Goal: Transaction & Acquisition: Subscribe to service/newsletter

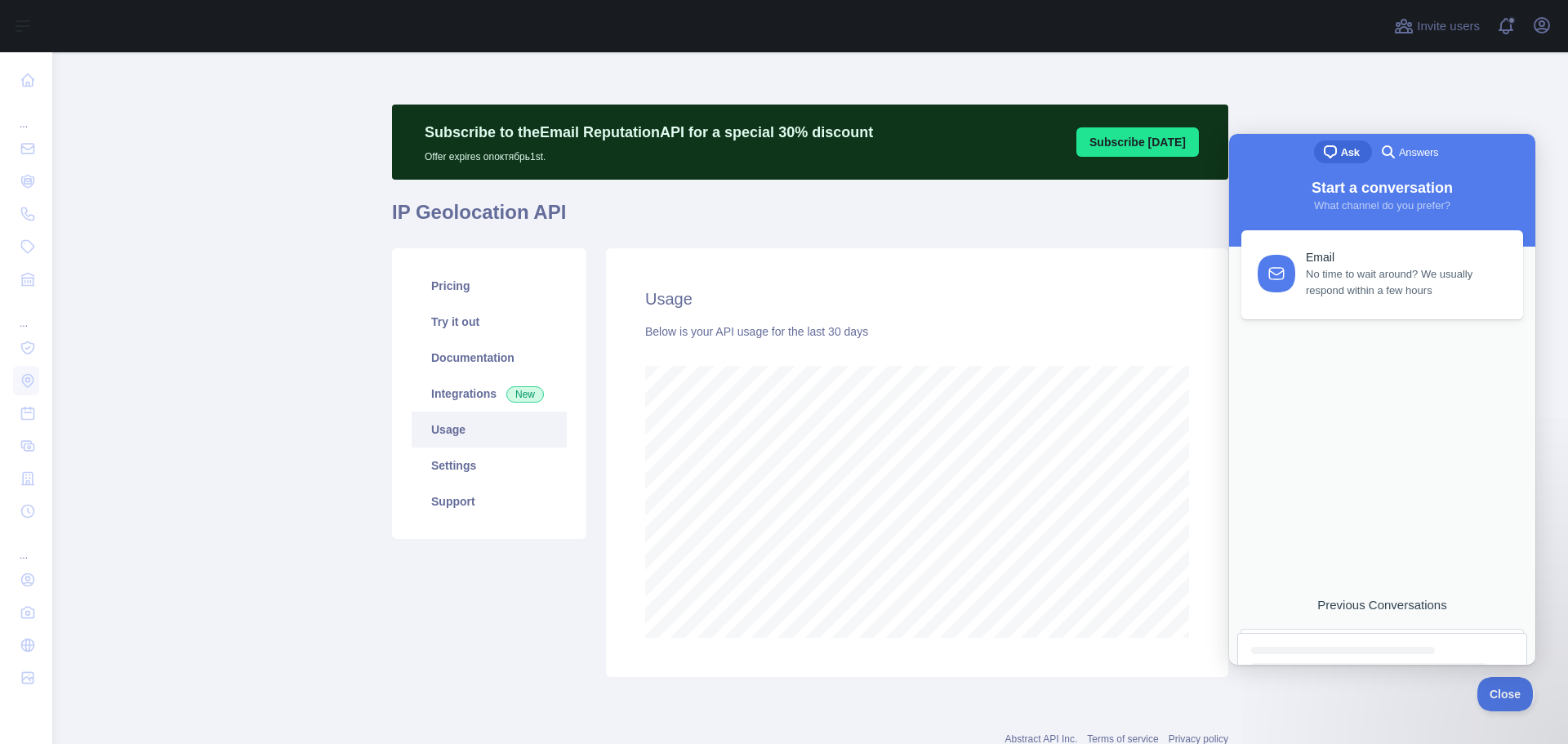
scroll to position [691, 1503]
click at [454, 277] on link "Pricing" at bounding box center [490, 285] width 155 height 36
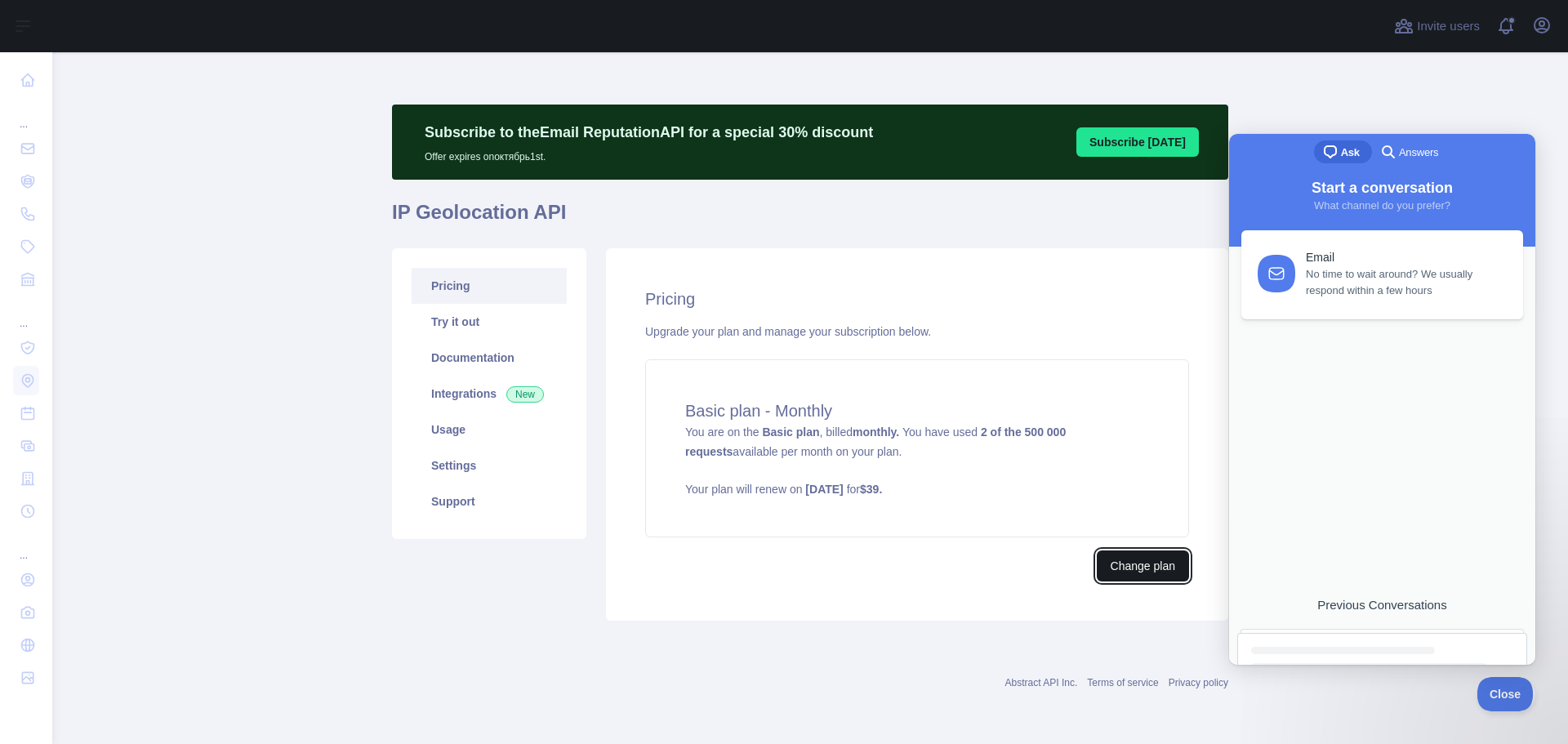
click at [1116, 570] on button "Change plan" at bounding box center [1143, 566] width 93 height 31
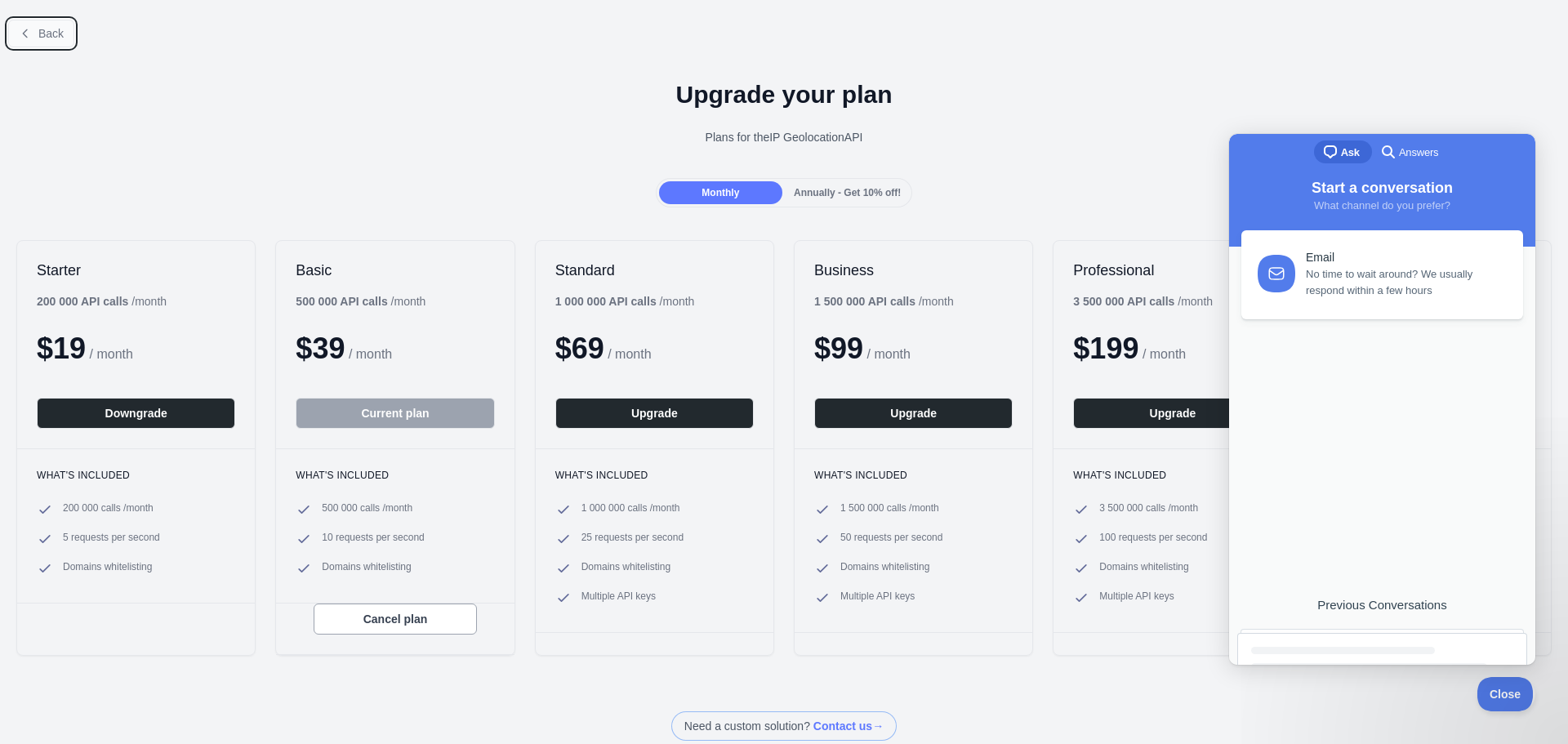
click at [32, 21] on button "Back" at bounding box center [41, 34] width 66 height 28
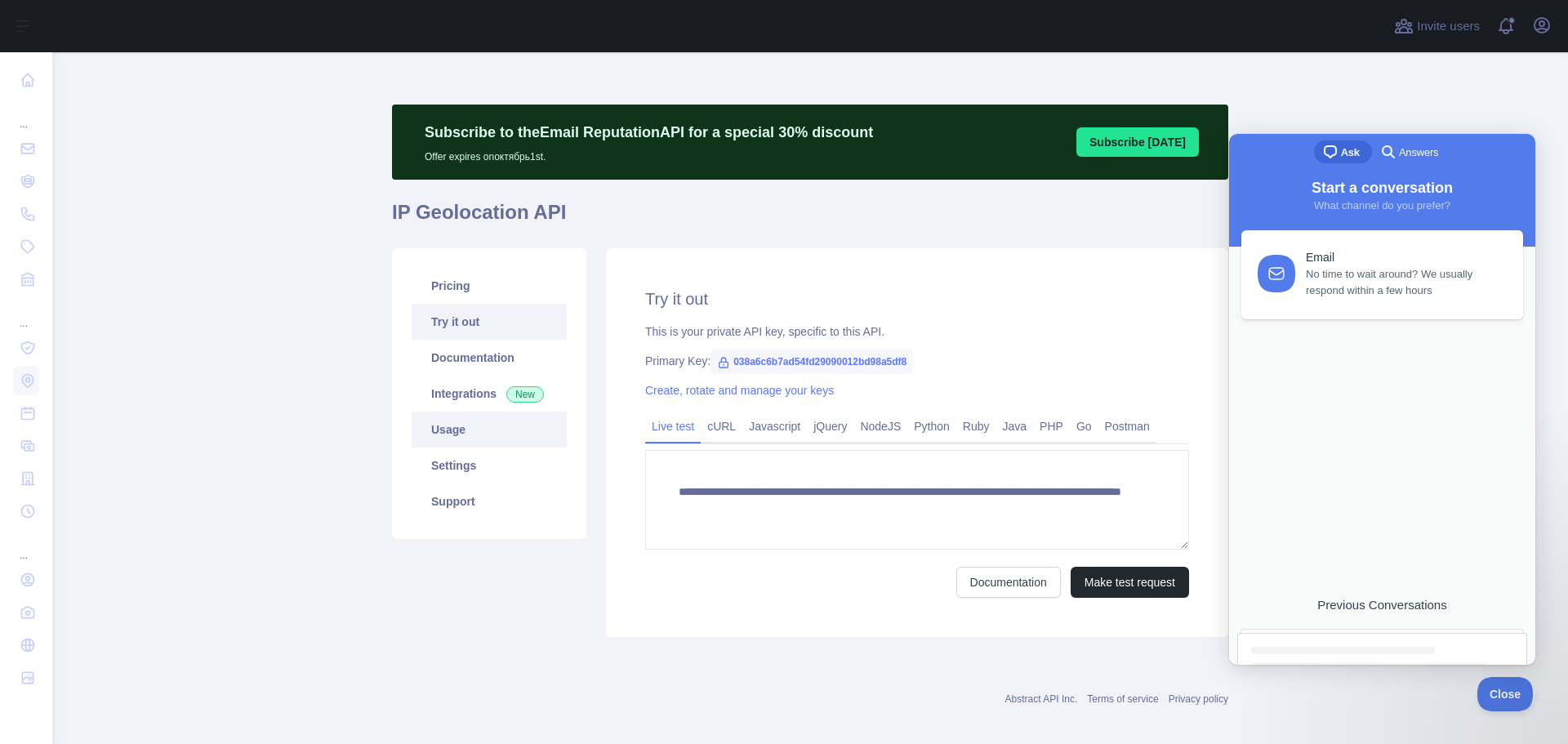
click at [476, 427] on link "Usage" at bounding box center [490, 429] width 155 height 36
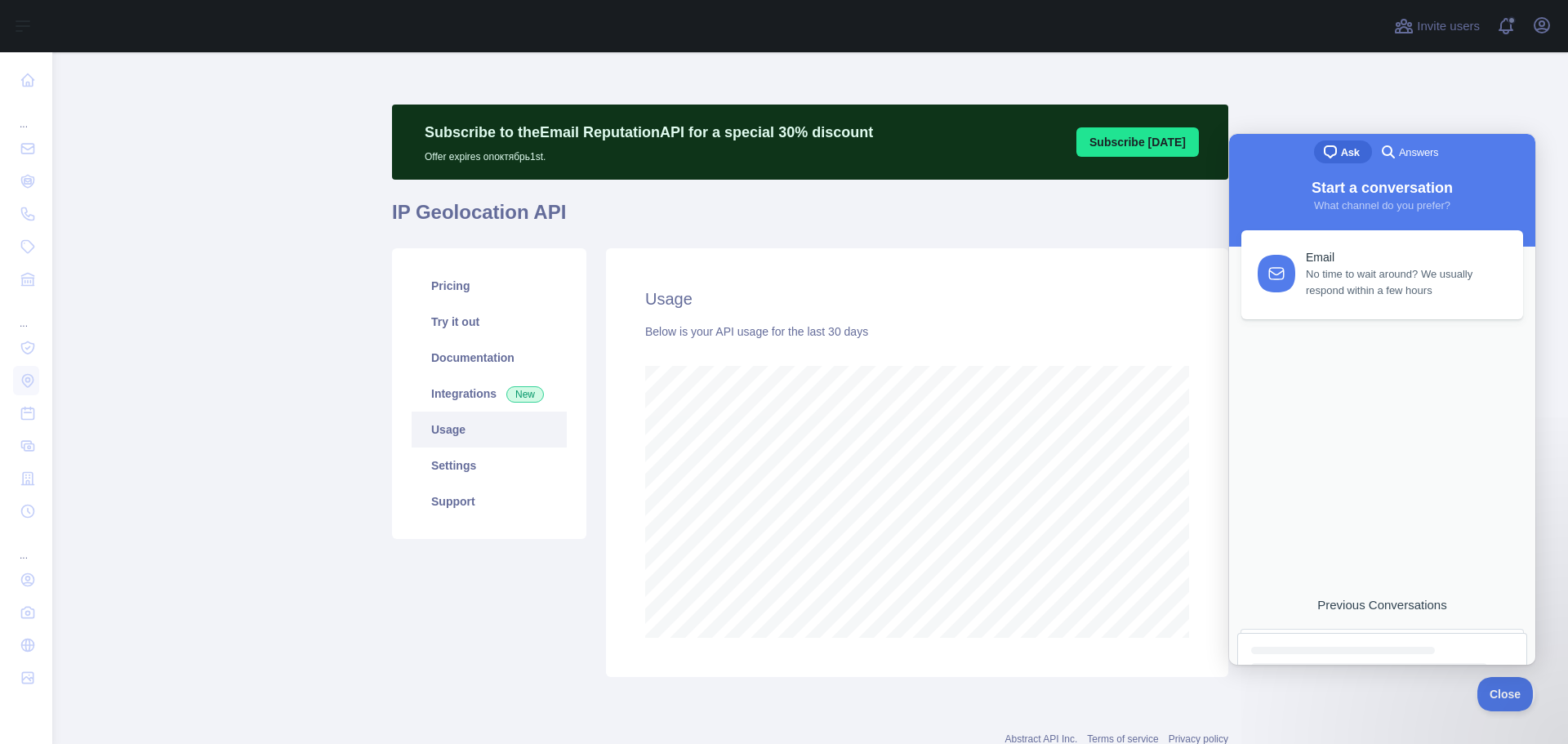
scroll to position [691, 1503]
click at [781, 138] on p "Subscribe to the Email Reputation API for a special 30 % discount" at bounding box center [649, 132] width 448 height 23
click at [1126, 146] on button "Subscribe [DATE]" at bounding box center [1138, 142] width 122 height 30
